Goal: Information Seeking & Learning: Understand process/instructions

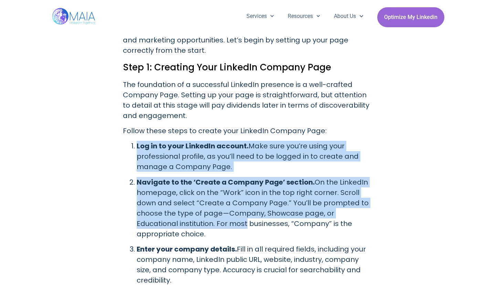
scroll to position [654, 0]
click at [204, 223] on ol "Log in to your LinkedIn account. Make sure you’re using your professional profi…" at bounding box center [248, 282] width 251 height 283
drag, startPoint x: 204, startPoint y: 223, endPoint x: 148, endPoint y: 213, distance: 56.2
click at [148, 213] on p "Navigate to the ‘Create a Company Page’ section. On the LinkedIn homepage, clic…" at bounding box center [255, 208] width 237 height 62
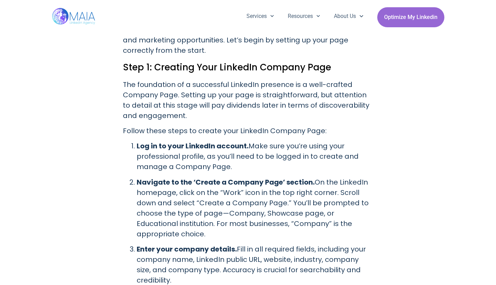
scroll to position [723, 0]
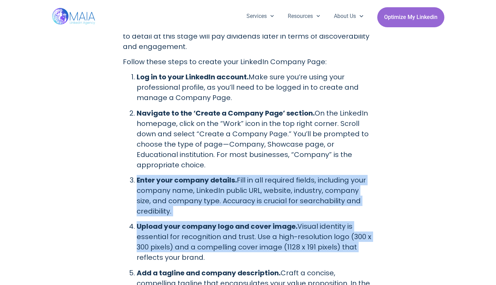
drag, startPoint x: 130, startPoint y: 173, endPoint x: 383, endPoint y: 241, distance: 262.2
click at [315, 226] on p "Upload your company logo and cover image. Visual identity is essential for reco…" at bounding box center [255, 241] width 237 height 41
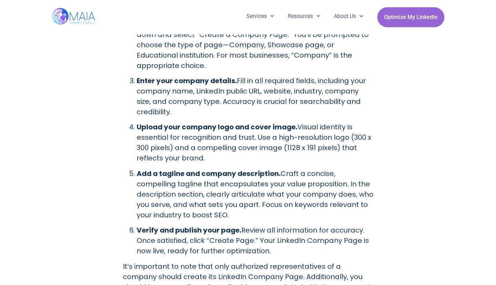
scroll to position [827, 0]
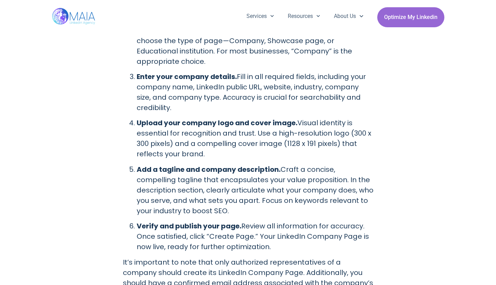
drag, startPoint x: 297, startPoint y: 201, endPoint x: 119, endPoint y: 153, distance: 184.2
drag, startPoint x: 119, startPoint y: 153, endPoint x: 90, endPoint y: 173, distance: 35.7
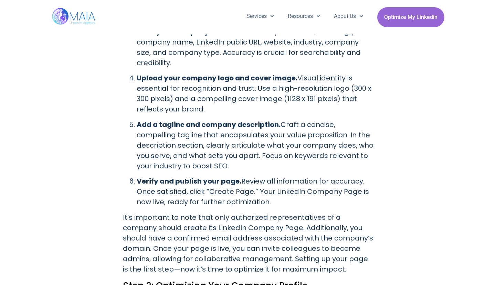
scroll to position [896, 0]
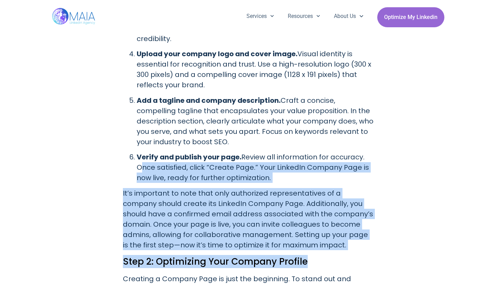
drag, startPoint x: 128, startPoint y: 163, endPoint x: 351, endPoint y: 256, distance: 240.9
drag, startPoint x: 351, startPoint y: 256, endPoint x: 216, endPoint y: 218, distance: 140.1
click at [216, 218] on p "It’s important to note that only authorized representatives of a company should…" at bounding box center [248, 219] width 251 height 62
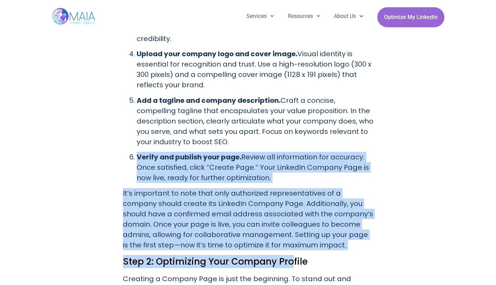
drag, startPoint x: 275, startPoint y: 226, endPoint x: 121, endPoint y: 141, distance: 176.7
drag, startPoint x: 121, startPoint y: 141, endPoint x: 110, endPoint y: 184, distance: 44.7
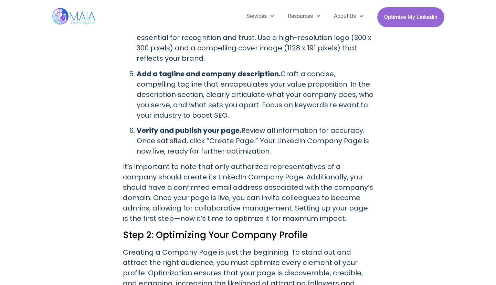
scroll to position [930, 0]
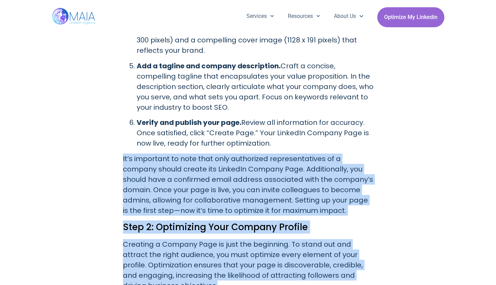
drag, startPoint x: 197, startPoint y: 189, endPoint x: 372, endPoint y: 275, distance: 194.6
click at [238, 168] on p "It’s important to note that only authorized representatives of a company should…" at bounding box center [248, 184] width 251 height 62
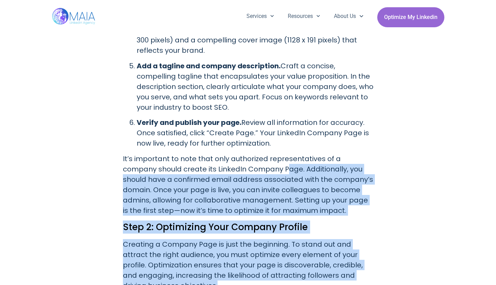
drag, startPoint x: 252, startPoint y: 154, endPoint x: 362, endPoint y: 273, distance: 161.6
drag, startPoint x: 362, startPoint y: 273, endPoint x: 287, endPoint y: 190, distance: 112.2
click at [287, 190] on p "It’s important to note that only authorized representatives of a company should…" at bounding box center [248, 184] width 251 height 62
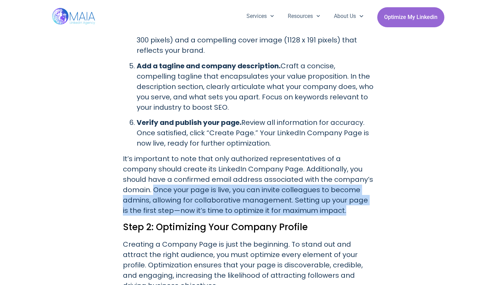
drag, startPoint x: 301, startPoint y: 191, endPoint x: 121, endPoint y: 180, distance: 180.8
drag, startPoint x: 233, startPoint y: 189, endPoint x: 364, endPoint y: 203, distance: 132.6
click at [364, 203] on p "It’s important to note that only authorized representatives of a company should…" at bounding box center [248, 184] width 251 height 62
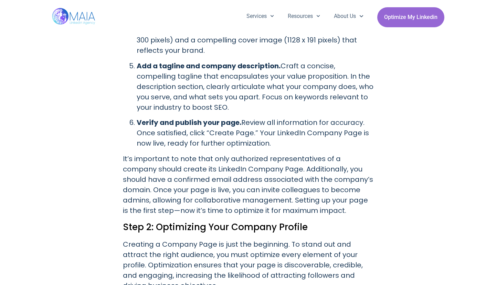
drag, startPoint x: 364, startPoint y: 203, endPoint x: 330, endPoint y: 220, distance: 38.4
click at [330, 220] on h2 "Step 2: Optimizing Your Company Profile" at bounding box center [248, 226] width 251 height 13
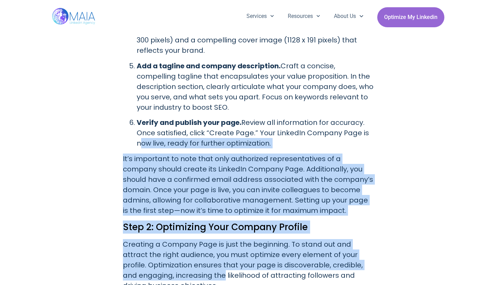
drag, startPoint x: 208, startPoint y: 262, endPoint x: 126, endPoint y: 127, distance: 158.6
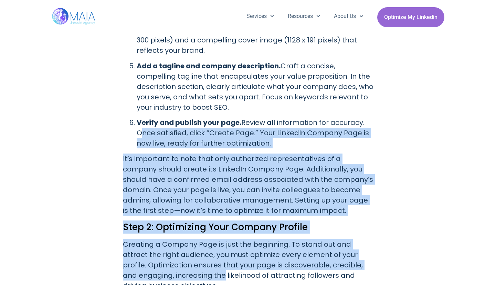
drag, startPoint x: 126, startPoint y: 127, endPoint x: 113, endPoint y: 147, distance: 24.6
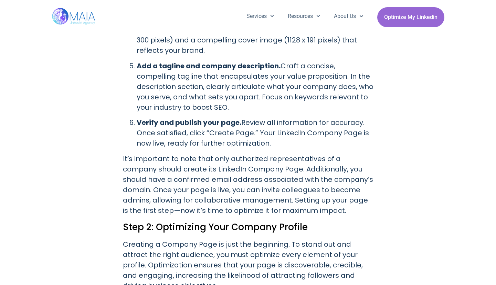
scroll to position [964, 0]
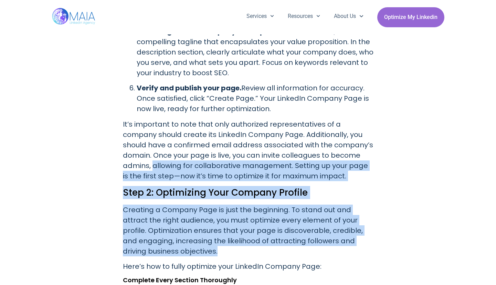
drag, startPoint x: 137, startPoint y: 183, endPoint x: 193, endPoint y: 241, distance: 80.7
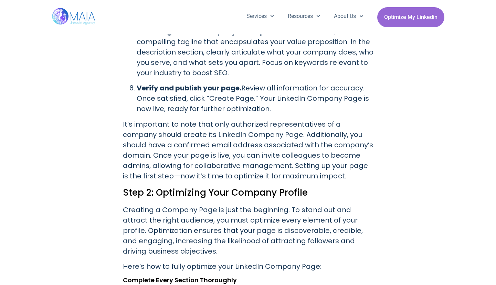
drag, startPoint x: 193, startPoint y: 241, endPoint x: 161, endPoint y: 247, distance: 31.8
click at [164, 261] on p "Here’s how to fully optimize your LinkedIn Company Page:" at bounding box center [248, 266] width 251 height 10
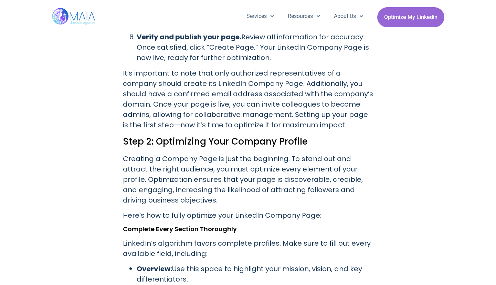
scroll to position [1033, 0]
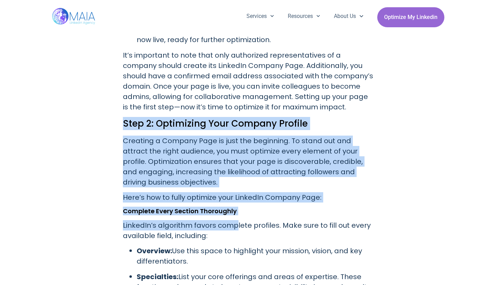
drag, startPoint x: 222, startPoint y: 198, endPoint x: 81, endPoint y: 112, distance: 165.4
drag, startPoint x: 81, startPoint y: 112, endPoint x: 68, endPoint y: 126, distance: 18.5
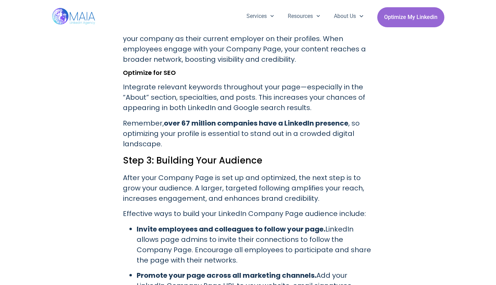
scroll to position [1584, 0]
